Goal: Transaction & Acquisition: Purchase product/service

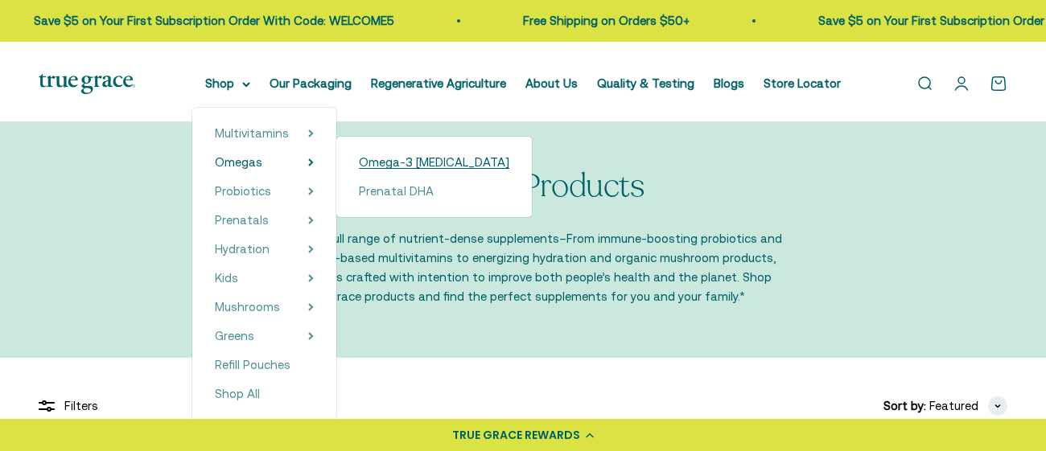
click at [471, 169] on span "Omega-3 [MEDICAL_DATA]" at bounding box center [434, 162] width 150 height 14
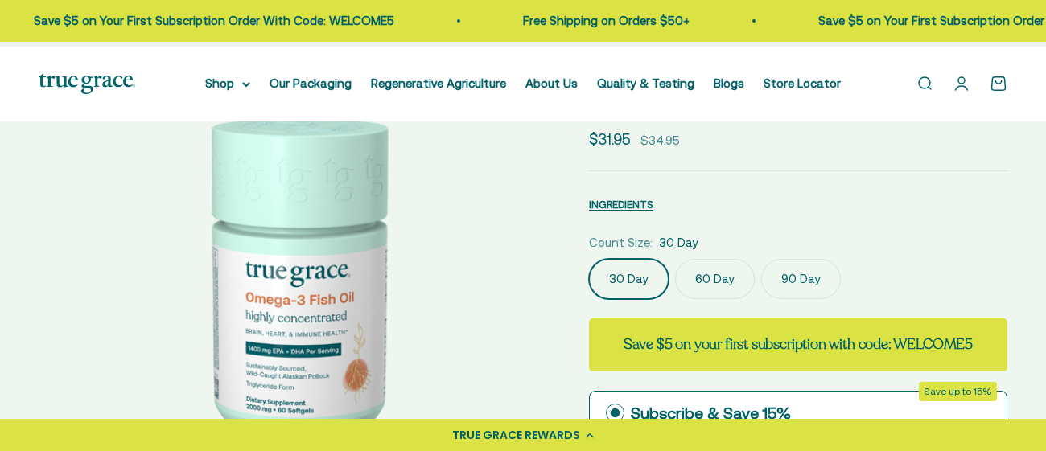
select select "3"
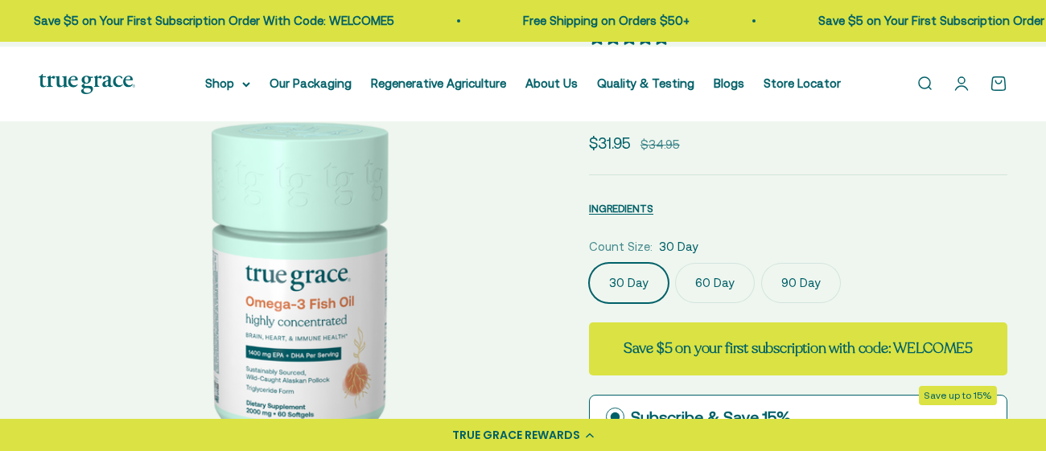
scroll to position [101, 0]
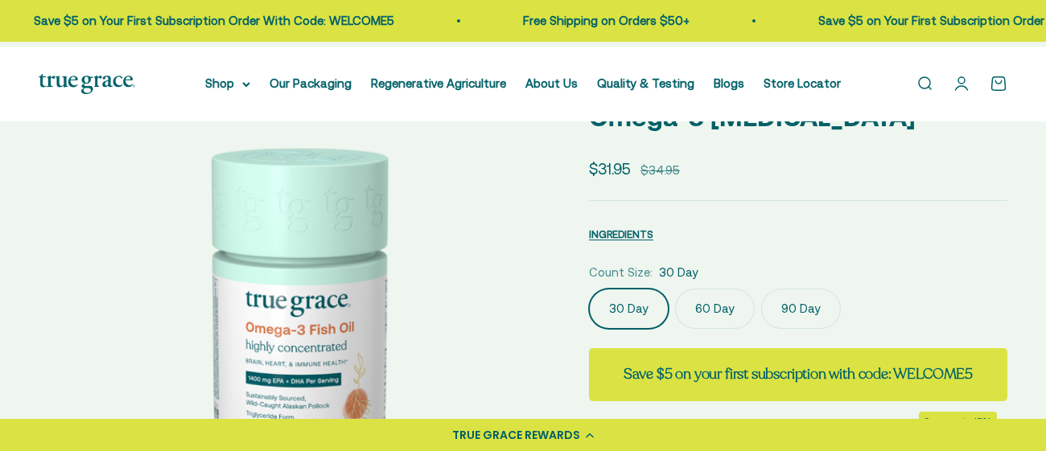
click at [738, 329] on label "60 Day" at bounding box center [715, 309] width 80 height 40
click at [589, 289] on input "60 Day" at bounding box center [588, 288] width 1 height 1
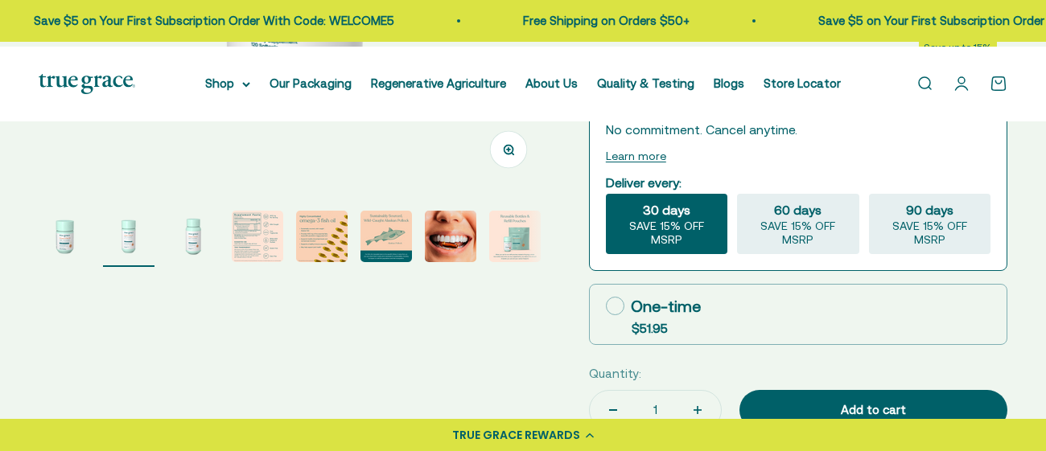
scroll to position [456, 0]
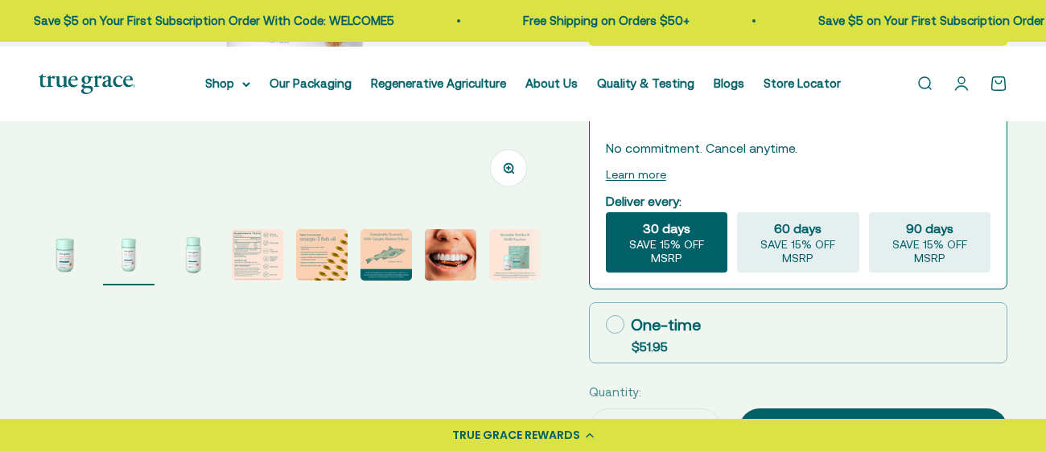
click at [256, 281] on img "Go to item 4" at bounding box center [258, 255] width 52 height 52
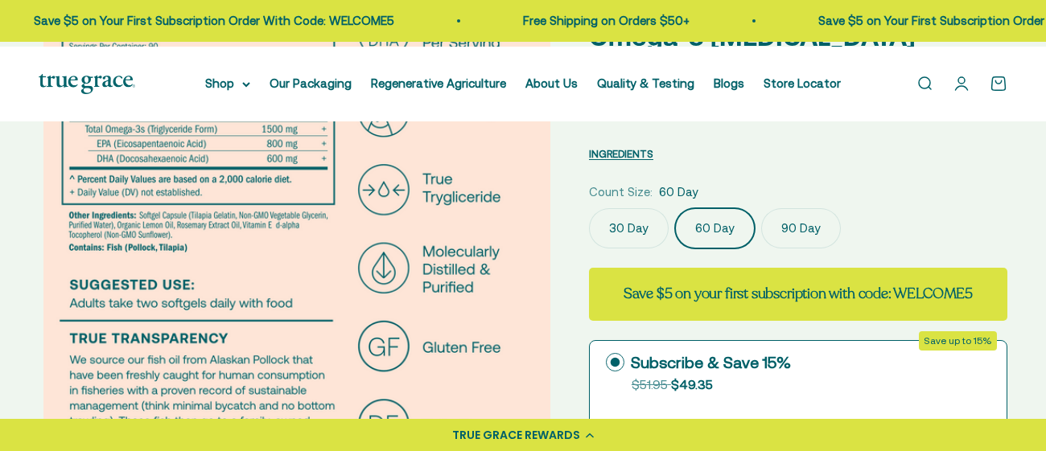
scroll to position [219, 0]
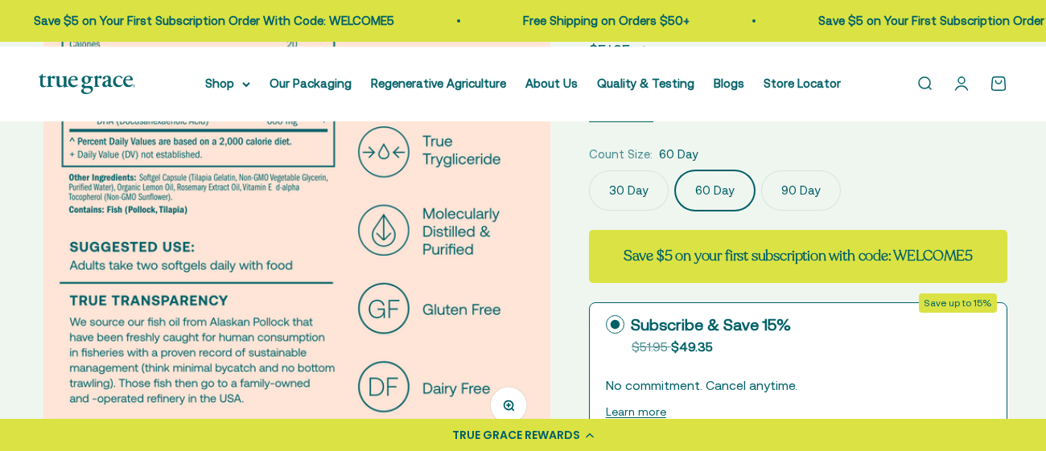
click at [832, 211] on label "90 Day" at bounding box center [801, 191] width 80 height 40
click at [589, 171] on input "90 Day" at bounding box center [588, 170] width 1 height 1
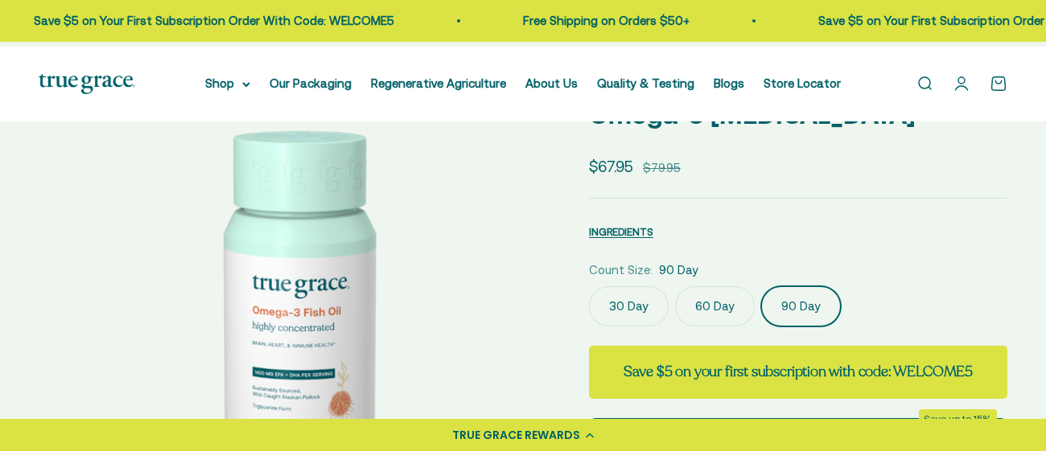
scroll to position [22, 0]
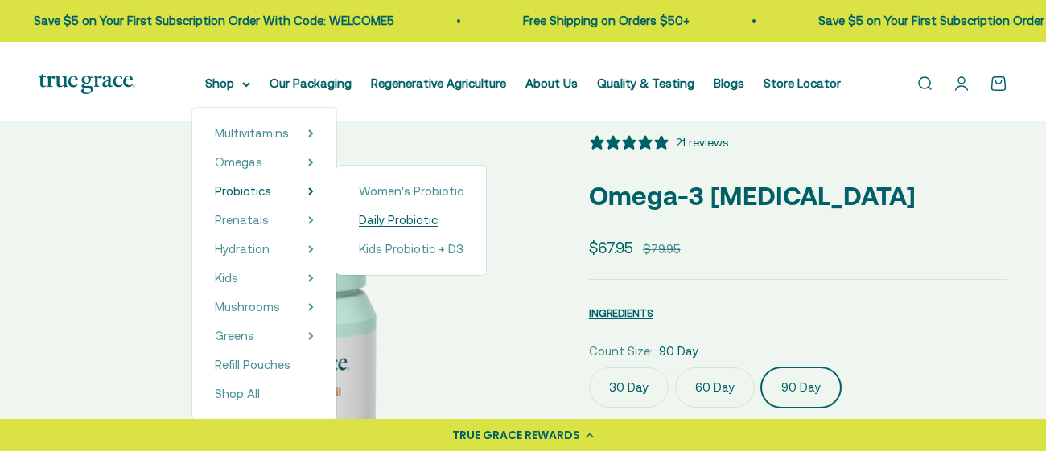
click at [438, 227] on span "Daily Probiotic" at bounding box center [398, 220] width 79 height 14
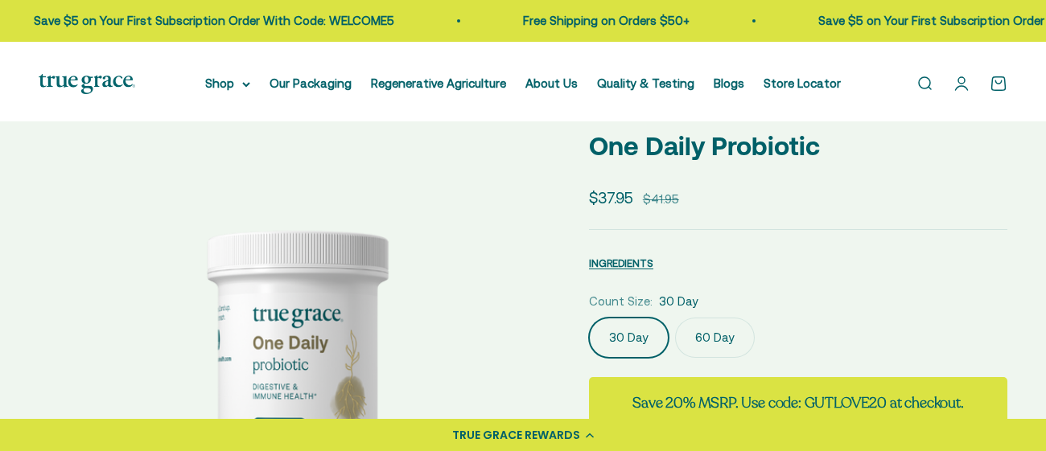
scroll to position [12, 0]
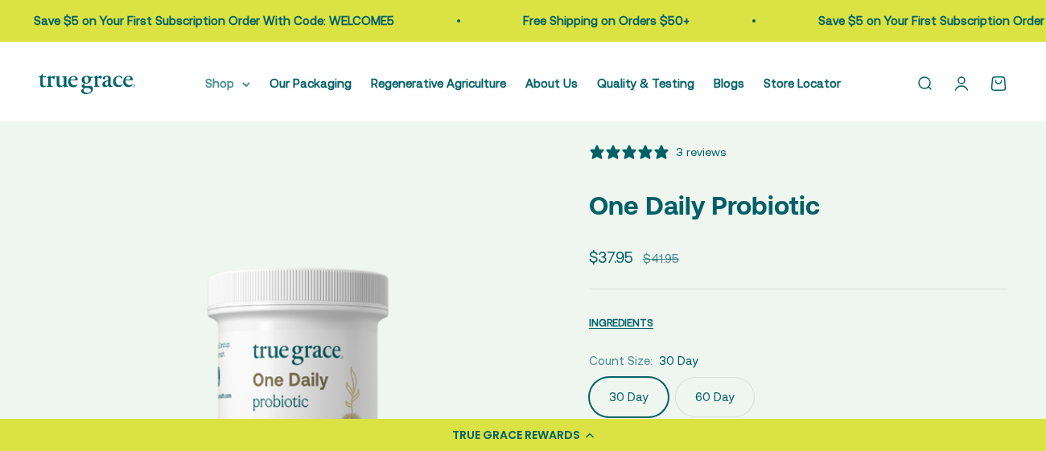
select select "3"
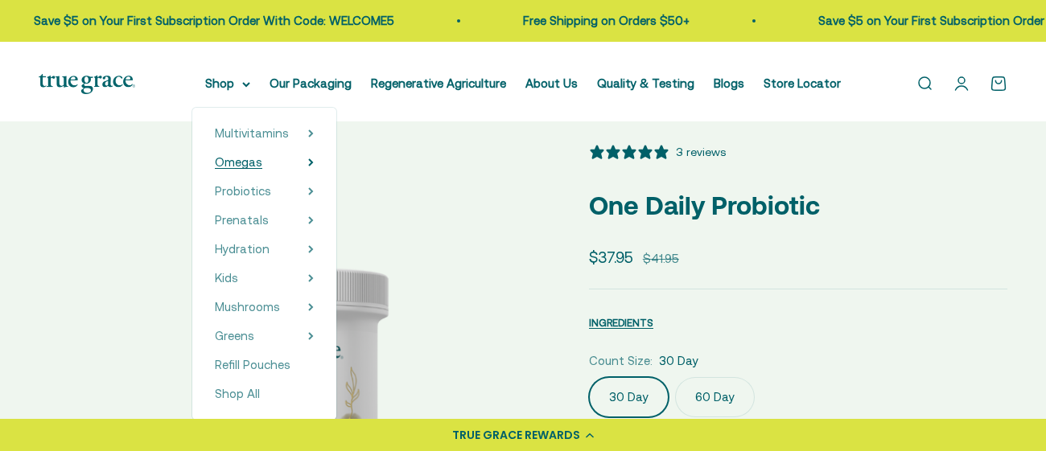
scroll to position [0, 0]
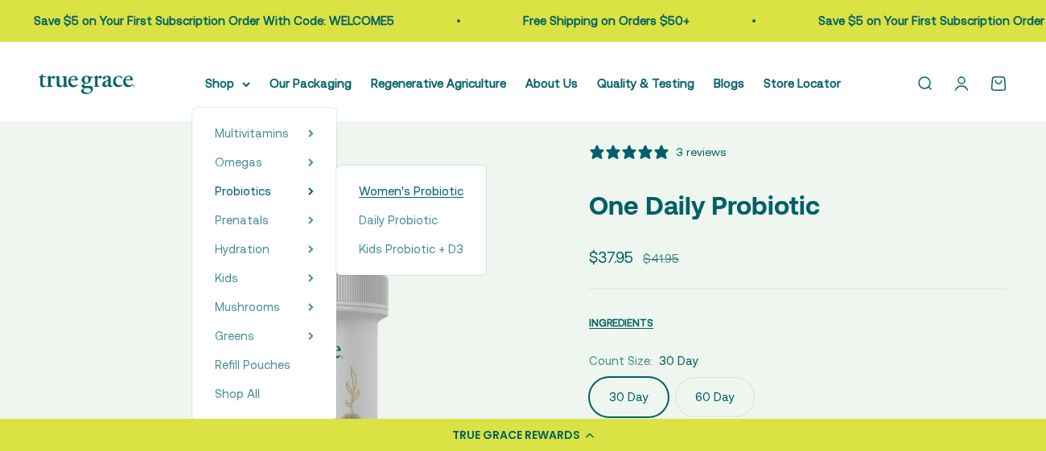
click at [442, 198] on span "Women's Probiotic" at bounding box center [411, 191] width 105 height 14
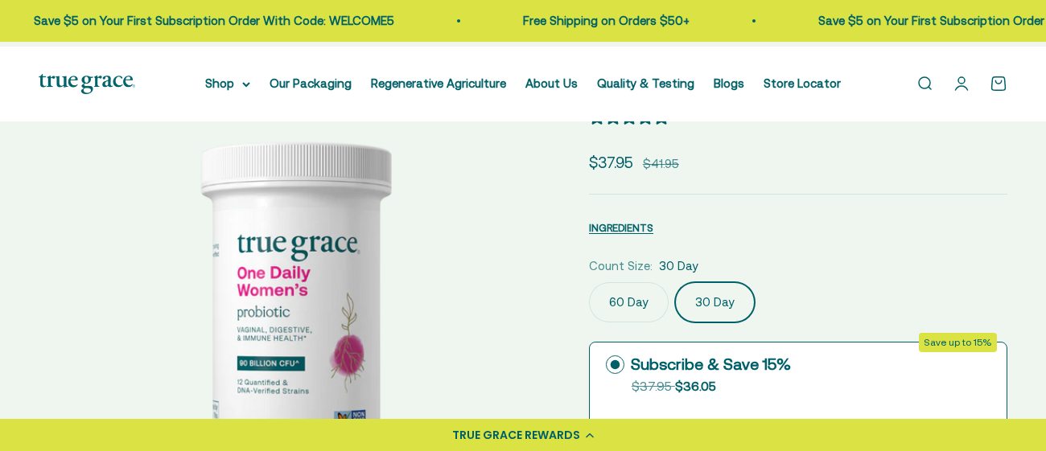
select select "3"
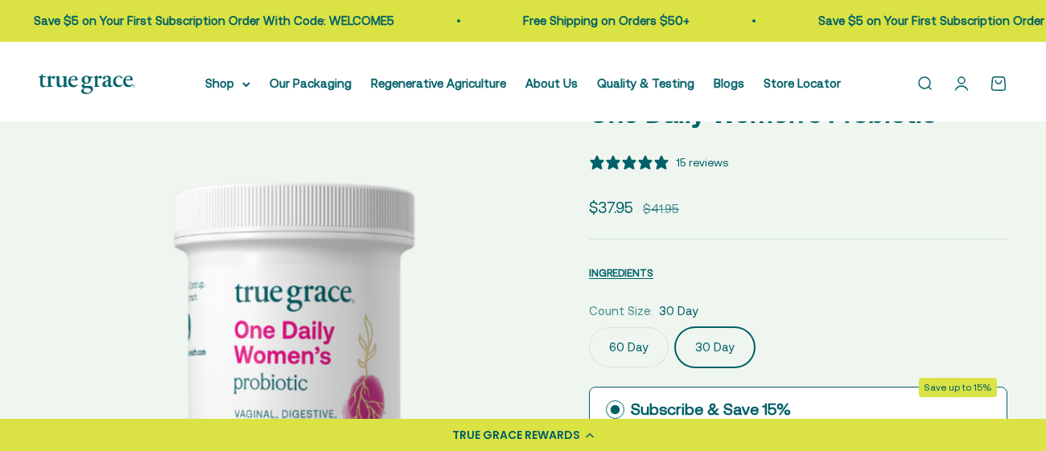
scroll to position [193, 0]
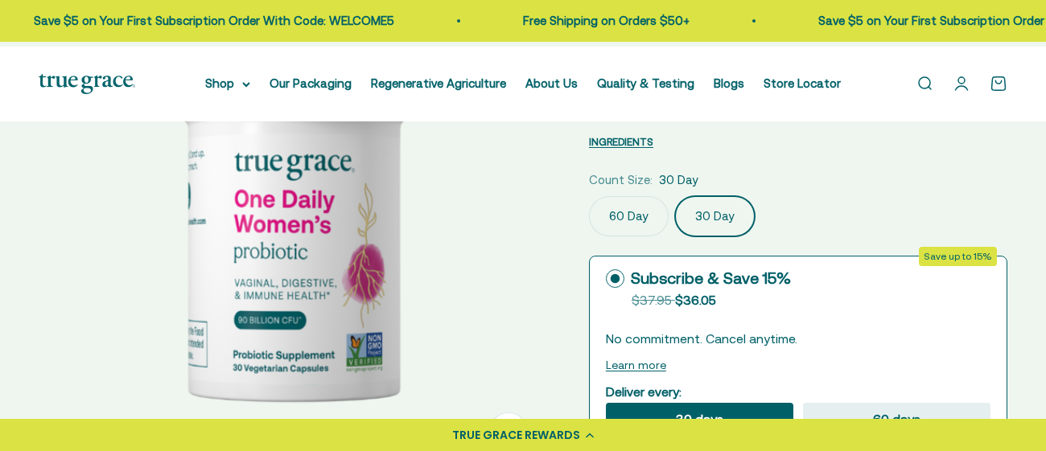
click at [625, 237] on label "60 Day" at bounding box center [629, 216] width 80 height 40
click at [589, 196] on input "60 Day" at bounding box center [588, 196] width 1 height 1
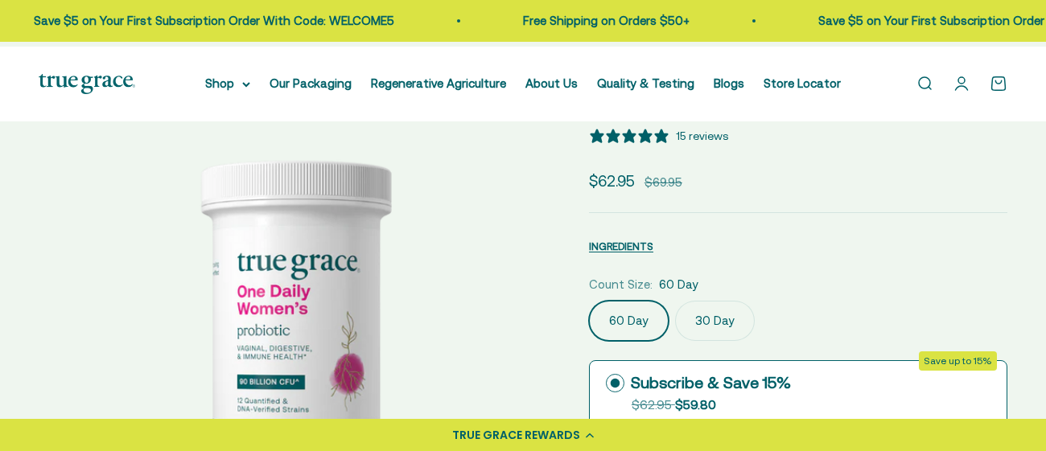
scroll to position [59, 0]
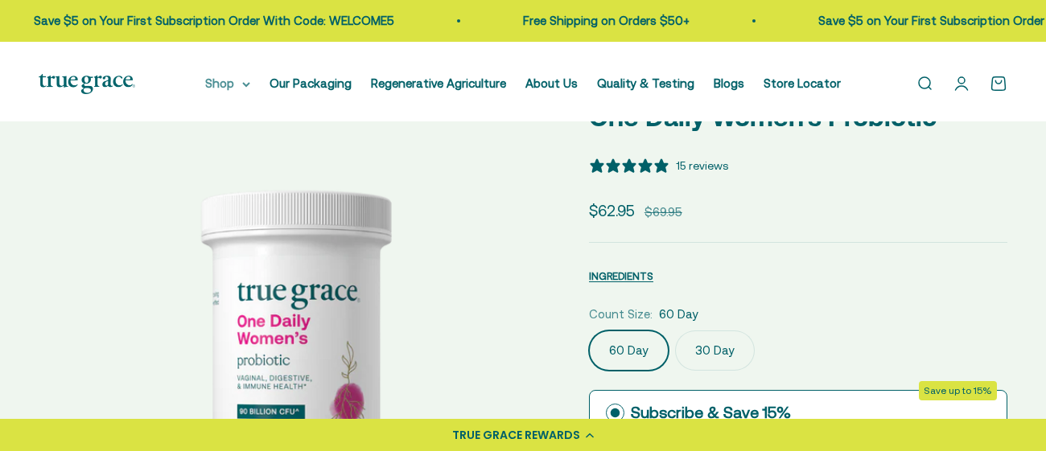
click at [250, 93] on summary "Shop" at bounding box center [227, 83] width 45 height 19
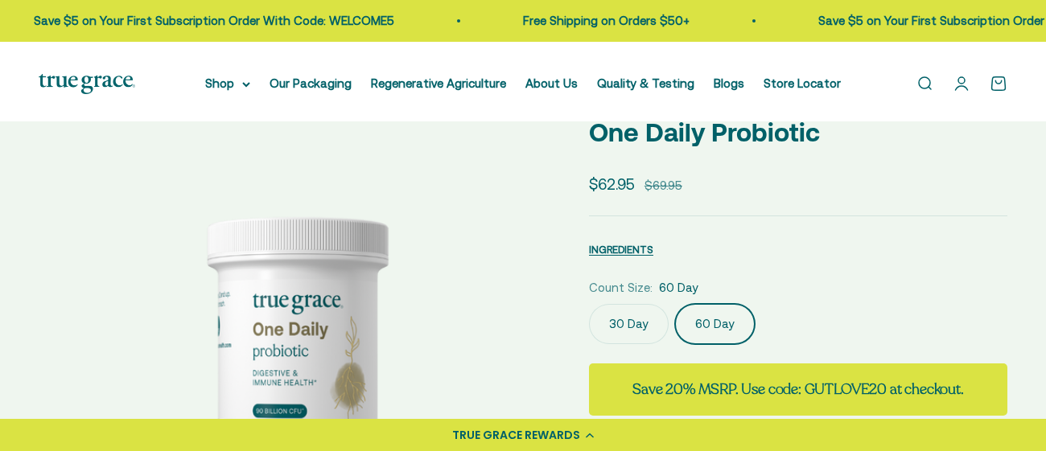
select select "3"
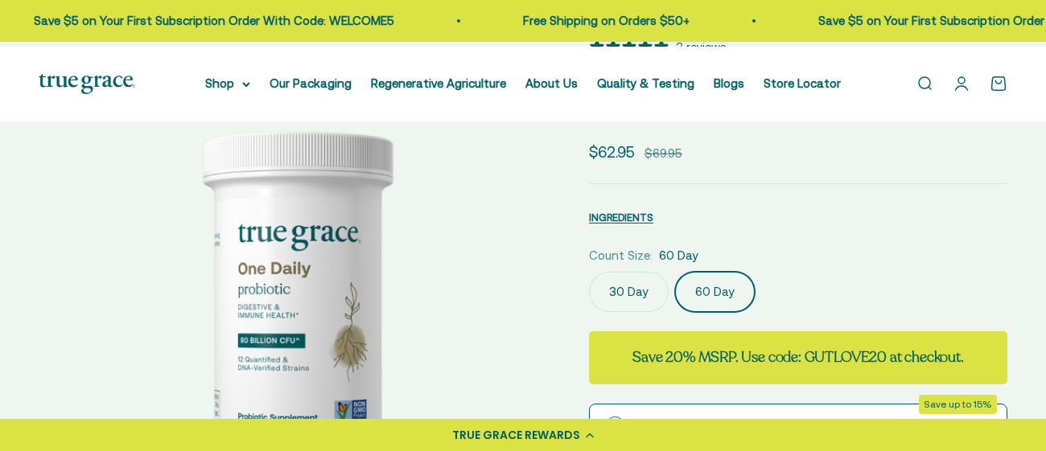
scroll to position [117, 0]
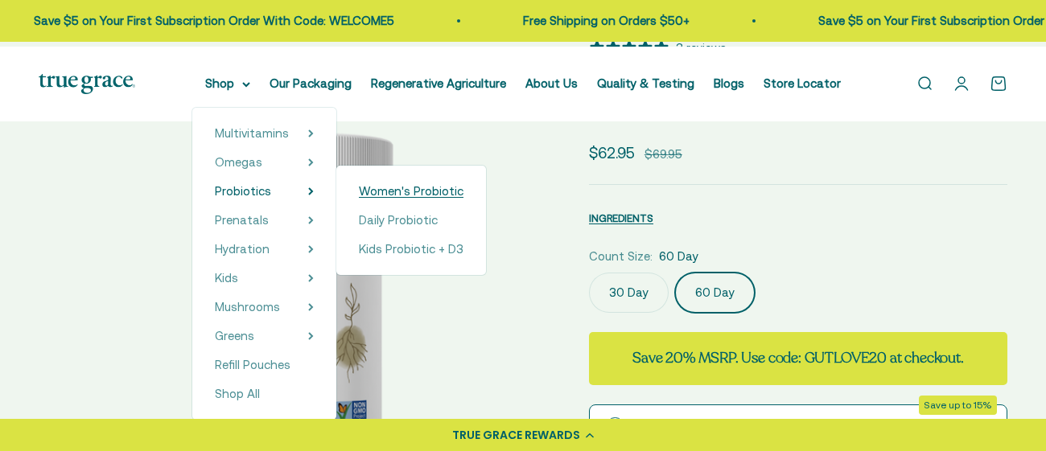
click at [435, 198] on span "Women's Probiotic" at bounding box center [411, 191] width 105 height 14
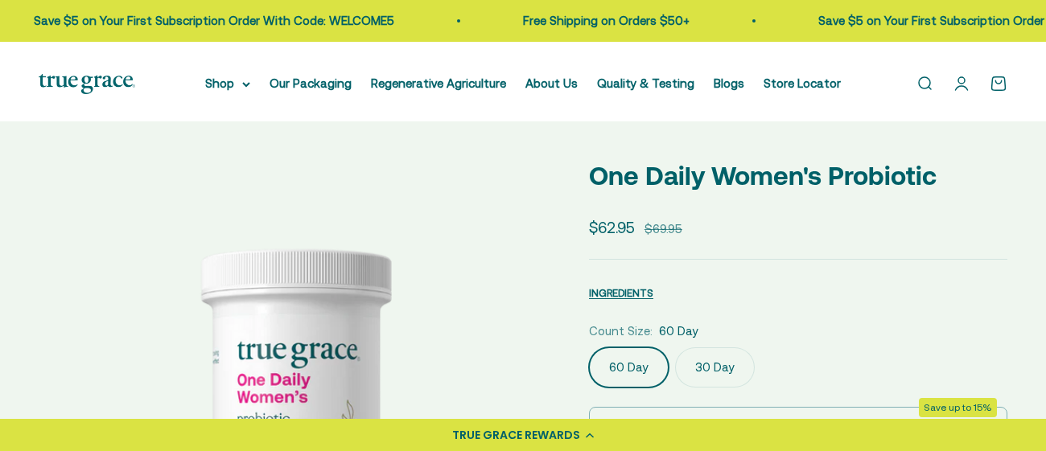
scroll to position [459, 0]
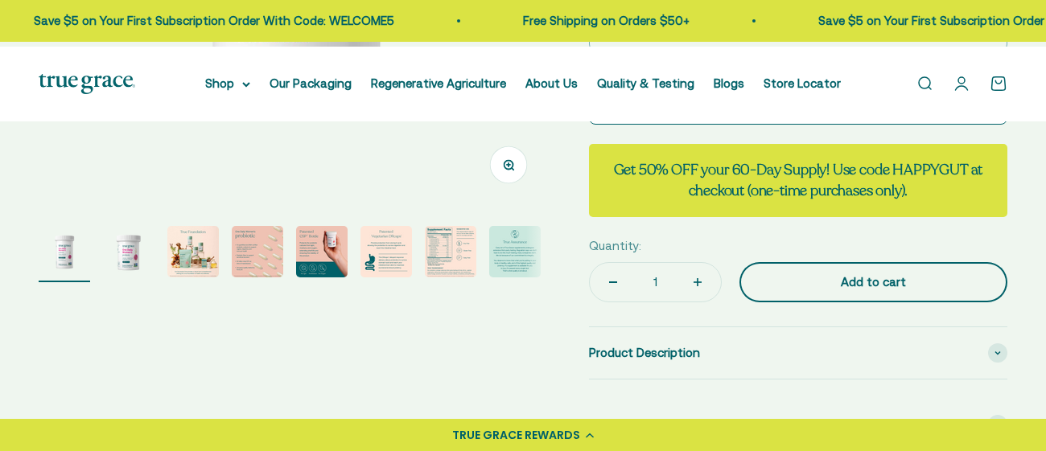
select select "3"
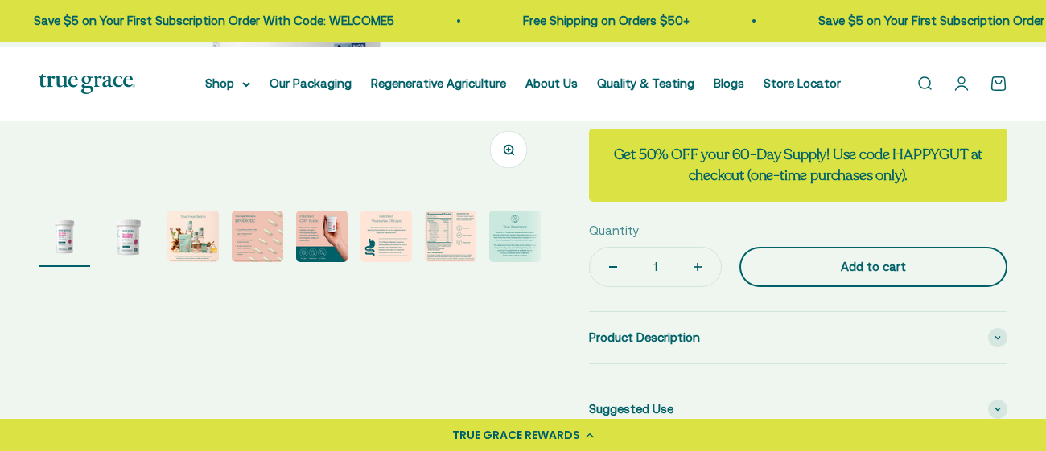
scroll to position [479, 0]
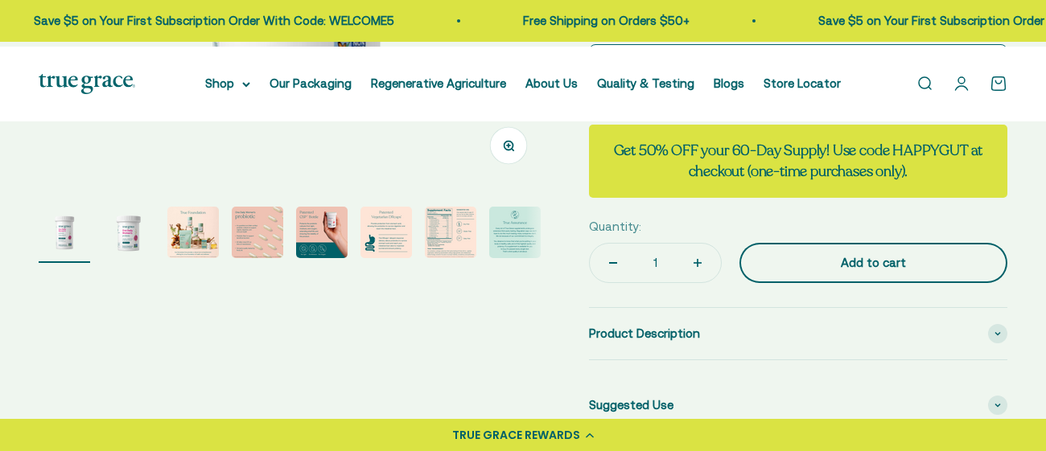
click at [890, 273] on div "Add to cart" at bounding box center [874, 262] width 204 height 19
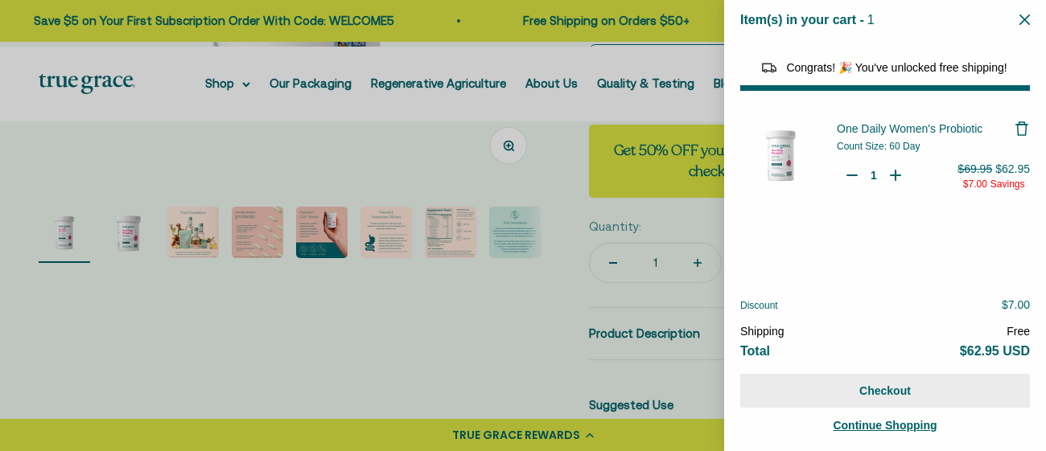
select select "40055698129088"
select select "44882806636758"
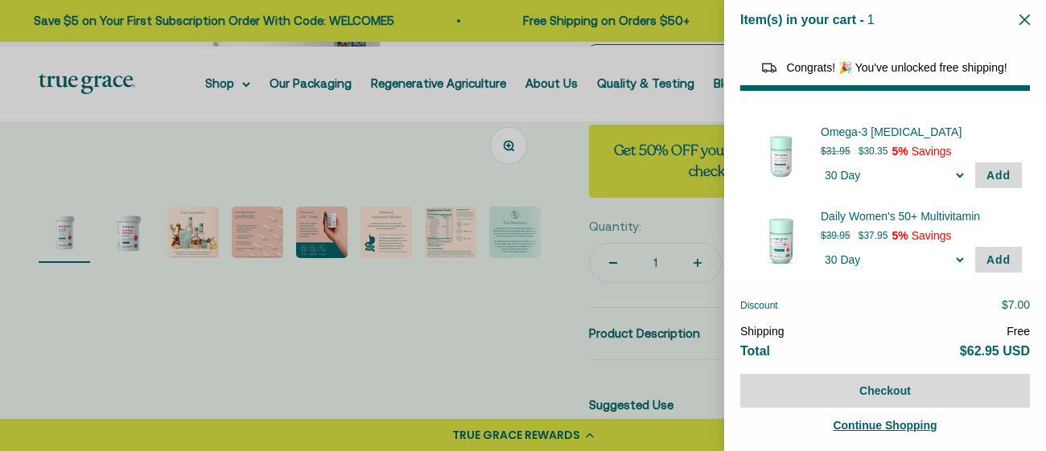
scroll to position [118, 0]
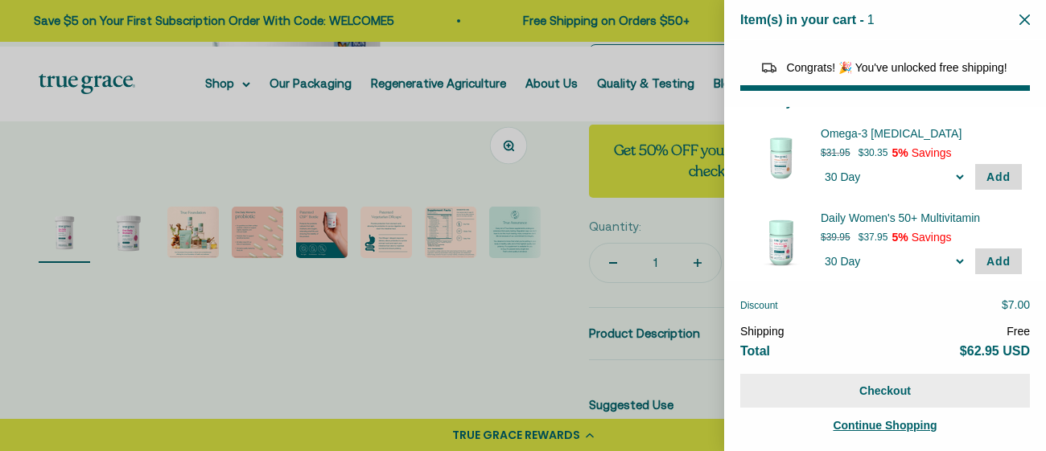
click at [896, 389] on button "Checkout" at bounding box center [885, 391] width 290 height 34
